Goal: Task Accomplishment & Management: Manage account settings

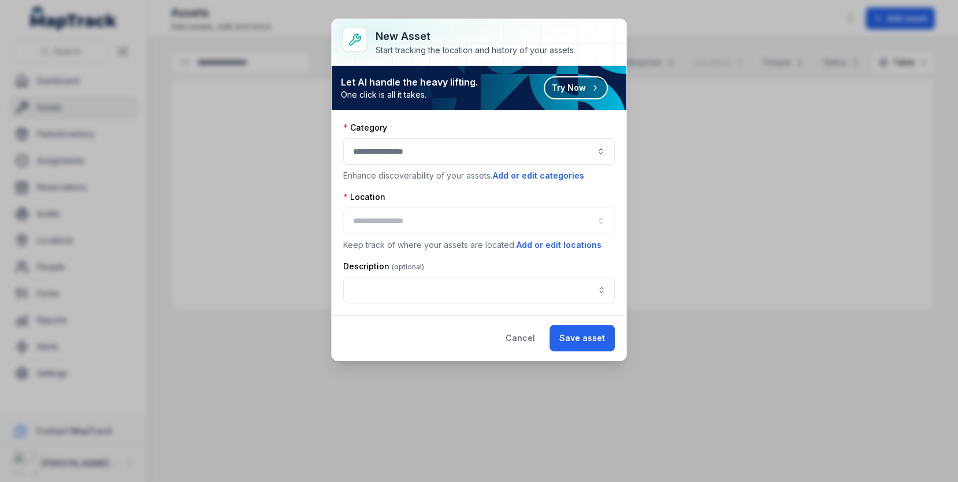
click at [479, 118] on div "Category Enhance discoverability of your assets. Add or edit categories Locatio…" at bounding box center [479, 212] width 295 height 205
click at [506, 138] on button "button" at bounding box center [479, 151] width 272 height 27
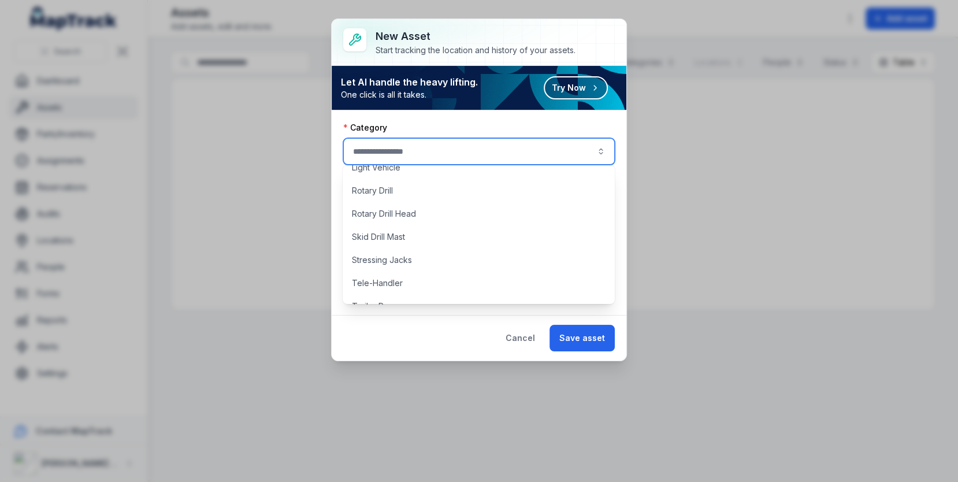
scroll to position [240, 0]
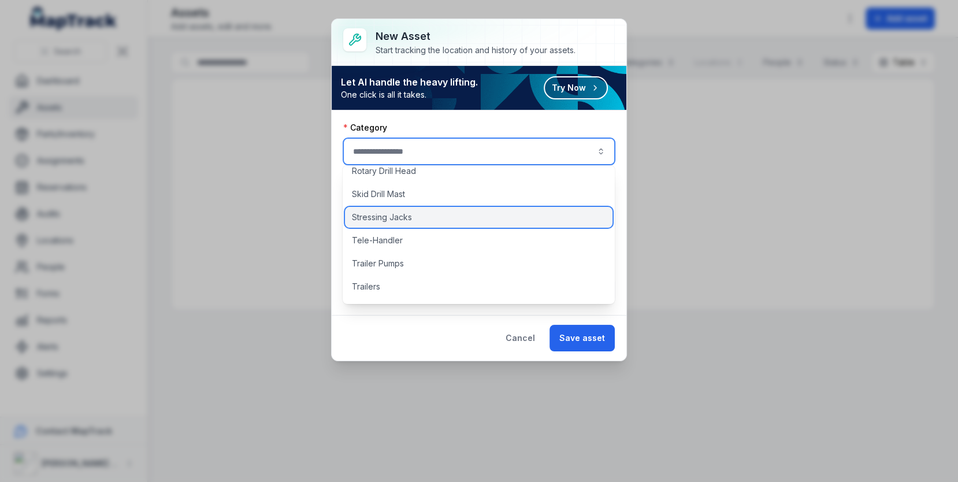
click at [457, 221] on div "Stressing Jacks" at bounding box center [479, 217] width 268 height 21
type input "**********"
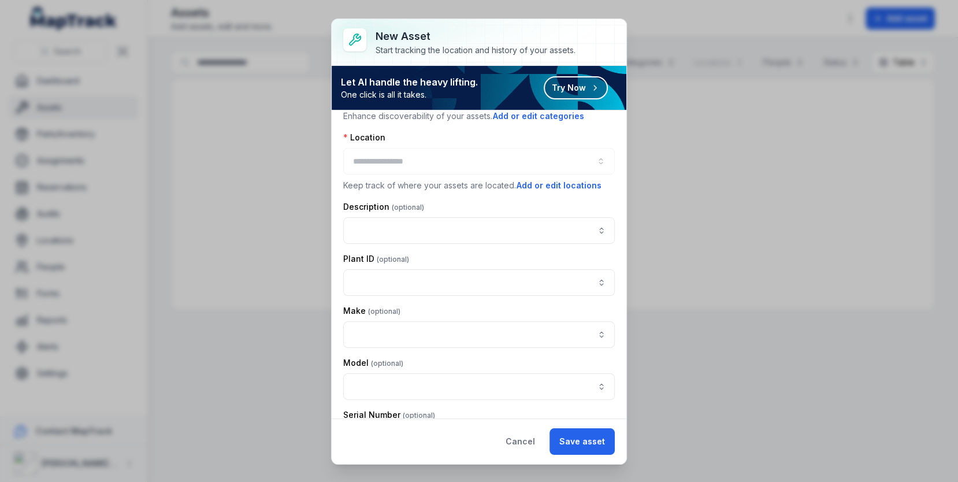
scroll to position [137, 0]
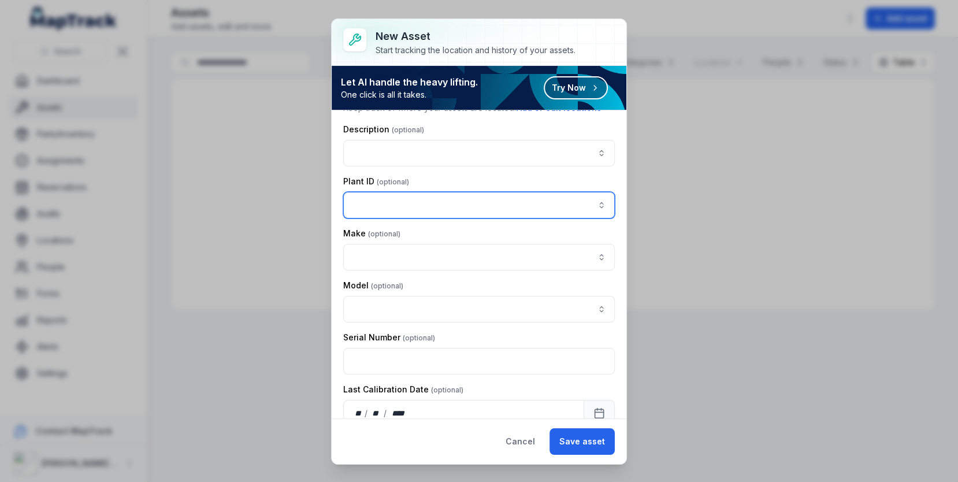
click at [451, 205] on input "asset-add:cf[c1329d56-ee8e-4d98-b4fb-19dbb3bab504]-label" at bounding box center [479, 205] width 272 height 27
type input "*********"
click at [509, 176] on div "Plant ID" at bounding box center [479, 197] width 272 height 43
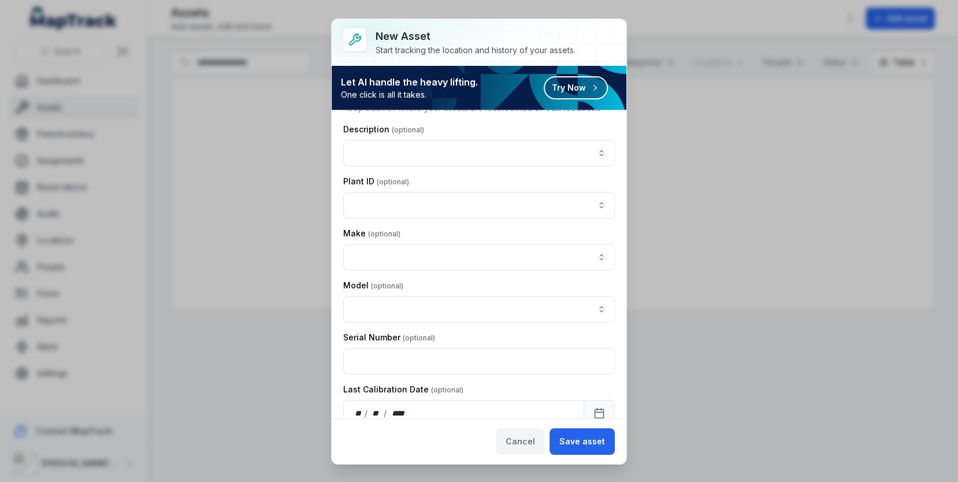
click at [545, 449] on button "Cancel" at bounding box center [520, 441] width 49 height 27
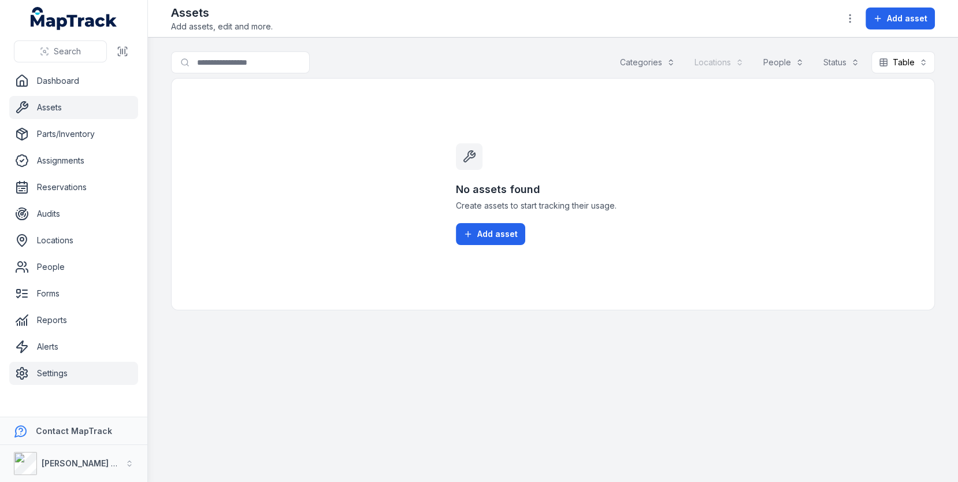
click at [78, 380] on link "Settings" at bounding box center [73, 373] width 129 height 23
click at [440, 309] on div "No assets found Create assets to start tracking their usage. Add asset" at bounding box center [553, 194] width 764 height 232
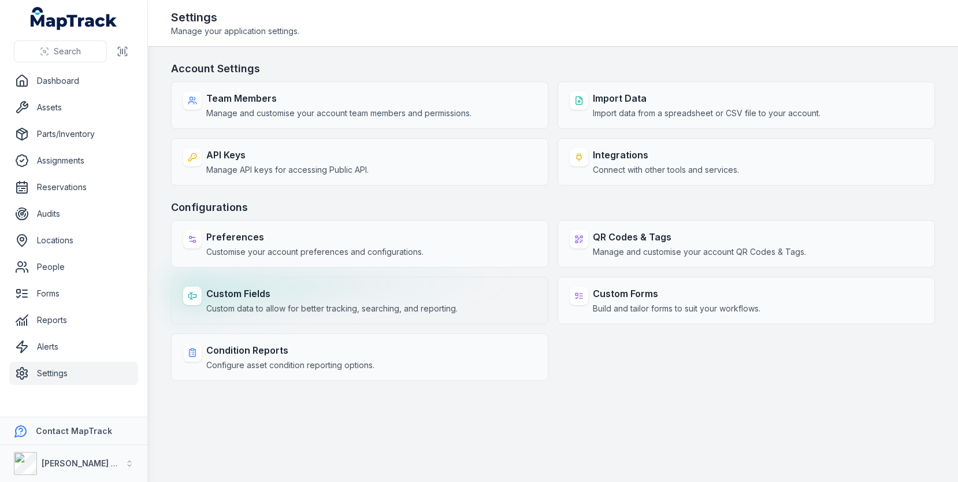
click at [322, 287] on strong "Custom Fields" at bounding box center [331, 294] width 251 height 14
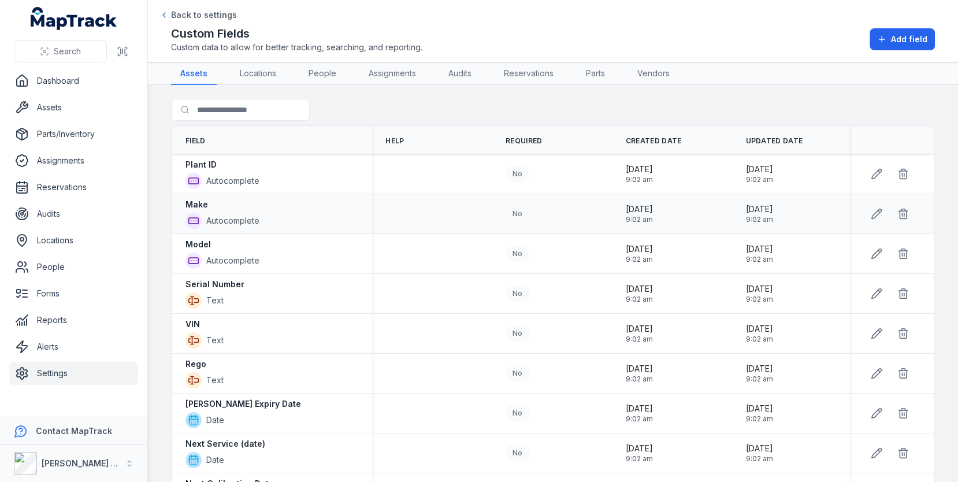
scroll to position [13, 0]
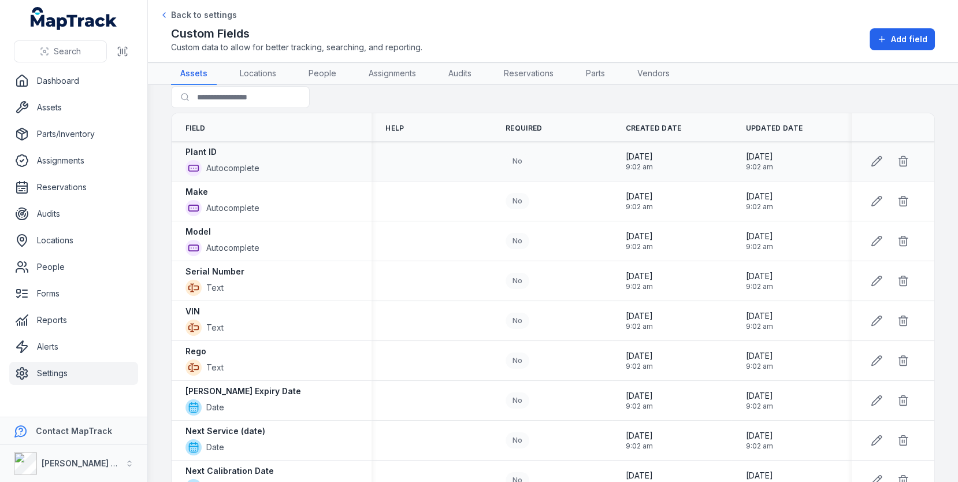
click at [311, 147] on div "Plant ID Autocomplete" at bounding box center [271, 161] width 172 height 30
click at [883, 157] on button at bounding box center [877, 161] width 22 height 22
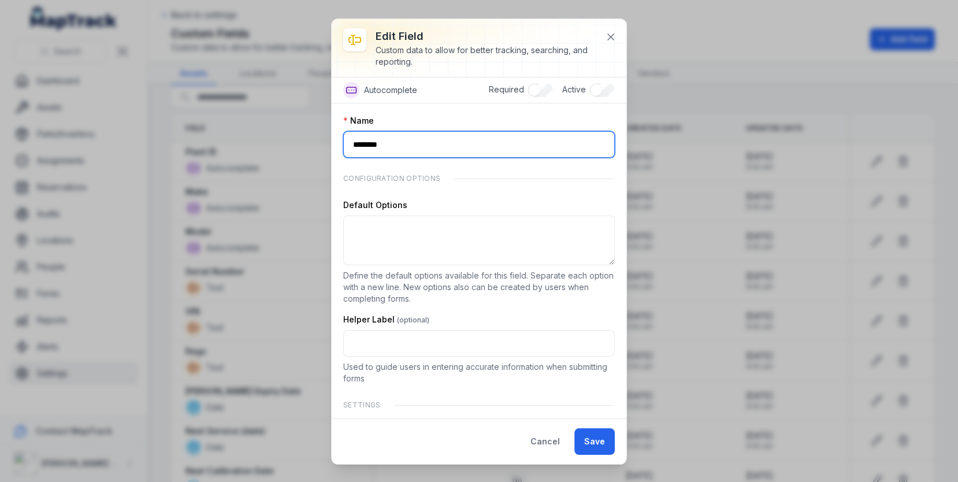
click at [419, 147] on input "********" at bounding box center [479, 144] width 272 height 27
click at [470, 139] on input "********" at bounding box center [479, 144] width 272 height 27
click at [612, 40] on icon at bounding box center [611, 37] width 12 height 12
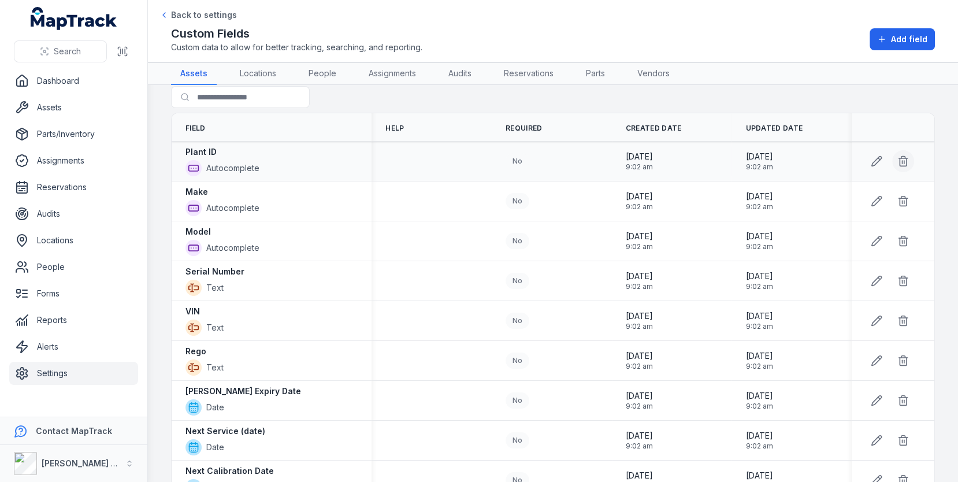
click at [904, 160] on icon at bounding box center [903, 161] width 12 height 12
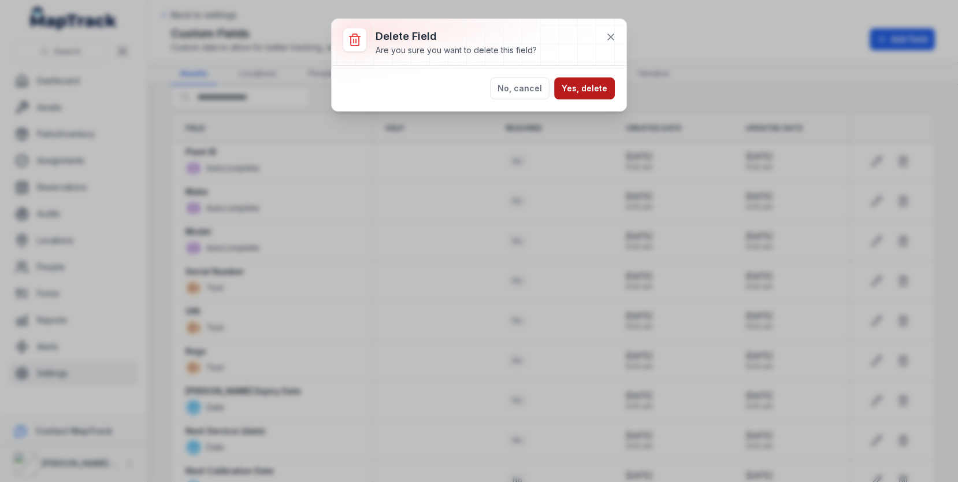
click at [574, 93] on button "Yes, delete" at bounding box center [584, 88] width 61 height 22
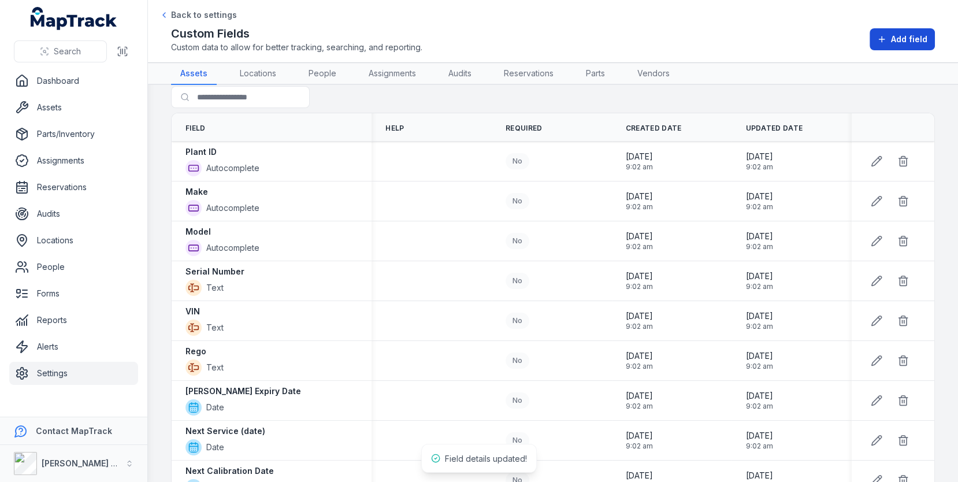
click at [908, 39] on span "Add field" at bounding box center [909, 40] width 36 height 12
